Goal: Transaction & Acquisition: Subscribe to service/newsletter

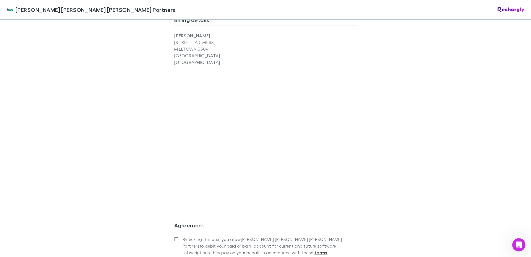
scroll to position [637, 0]
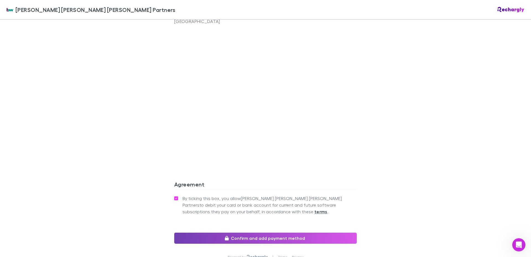
click at [265, 233] on button "Confirm and add payment method" at bounding box center [265, 238] width 183 height 11
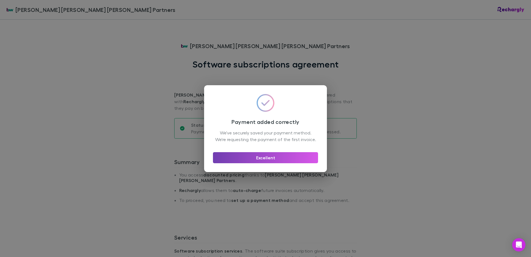
click at [263, 160] on button "Excellent" at bounding box center [265, 157] width 105 height 11
